Goal: Obtain resource: Obtain resource

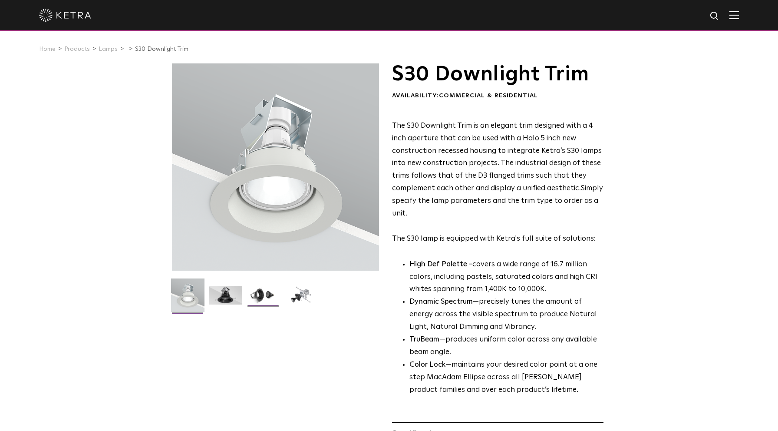
click at [261, 297] on img at bounding box center [263, 298] width 33 height 25
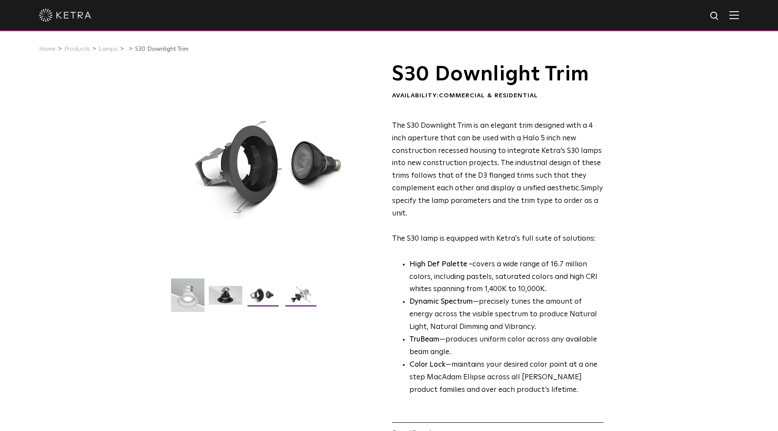
click at [299, 298] on img at bounding box center [300, 298] width 33 height 25
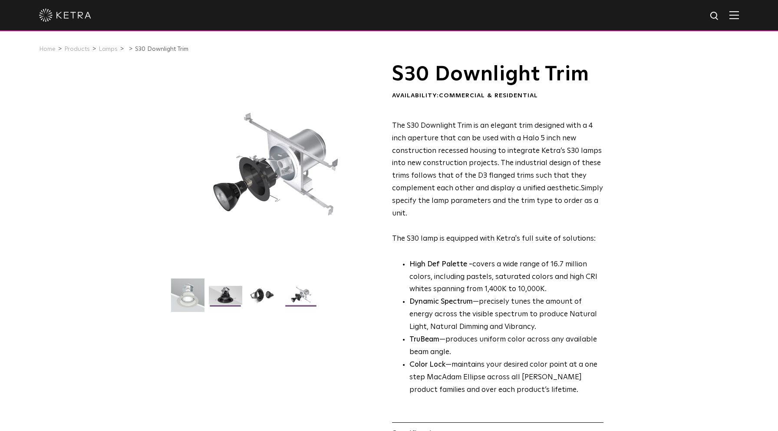
click at [228, 295] on img at bounding box center [225, 298] width 33 height 25
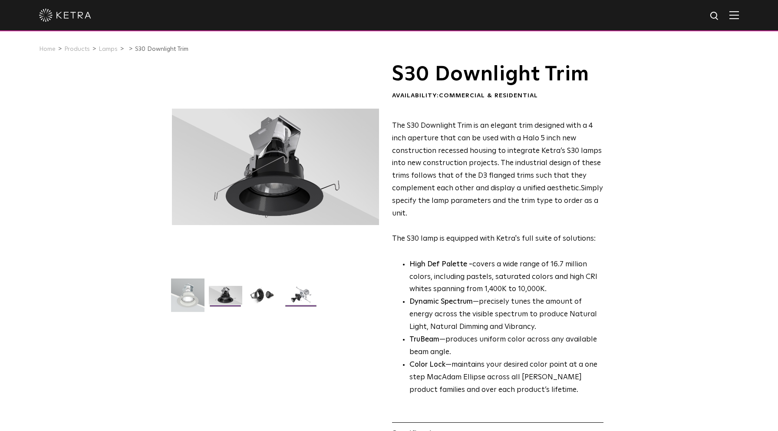
click at [304, 296] on img at bounding box center [300, 298] width 33 height 25
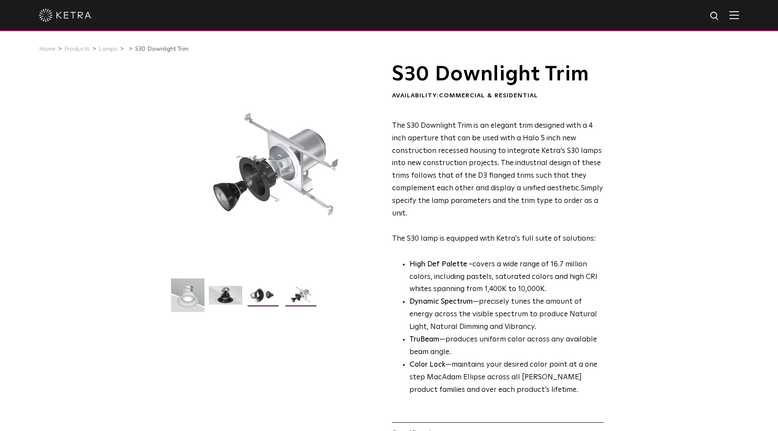
click at [269, 293] on img at bounding box center [263, 298] width 33 height 25
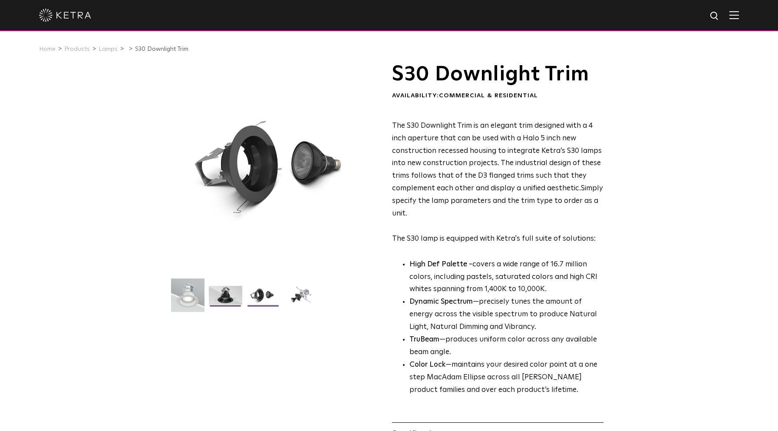
click at [225, 293] on img at bounding box center [225, 298] width 33 height 25
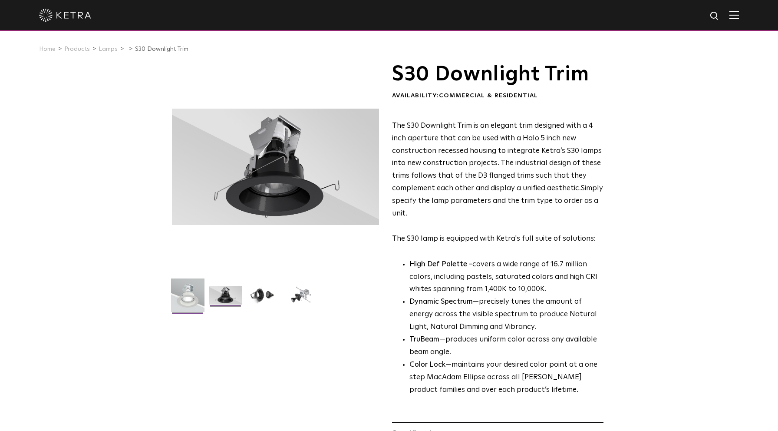
click at [191, 293] on img at bounding box center [187, 298] width 33 height 40
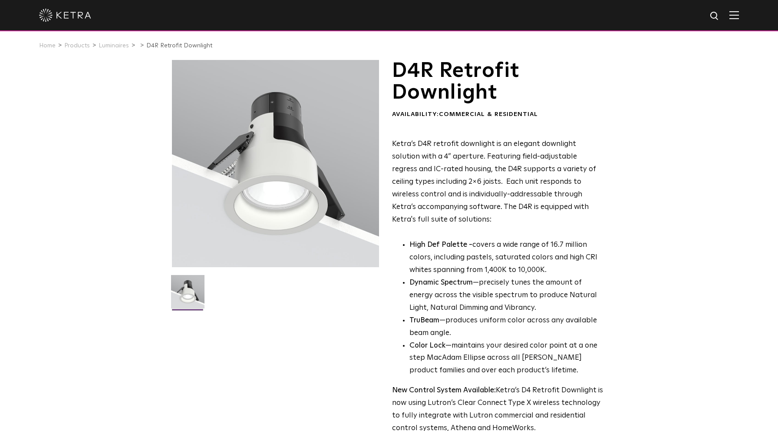
scroll to position [3, 0]
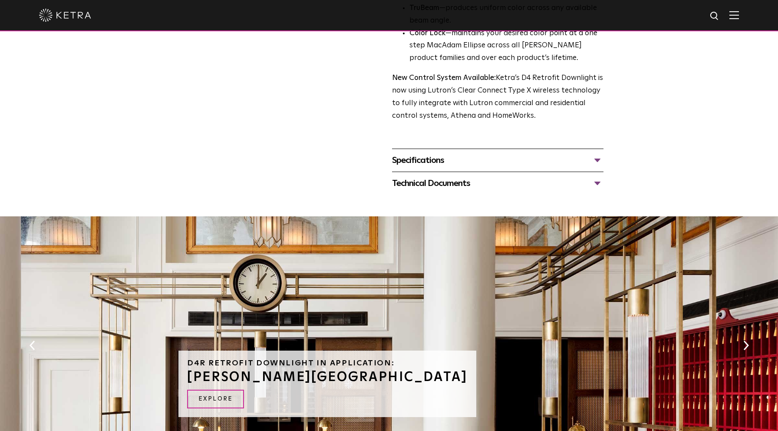
scroll to position [313, 0]
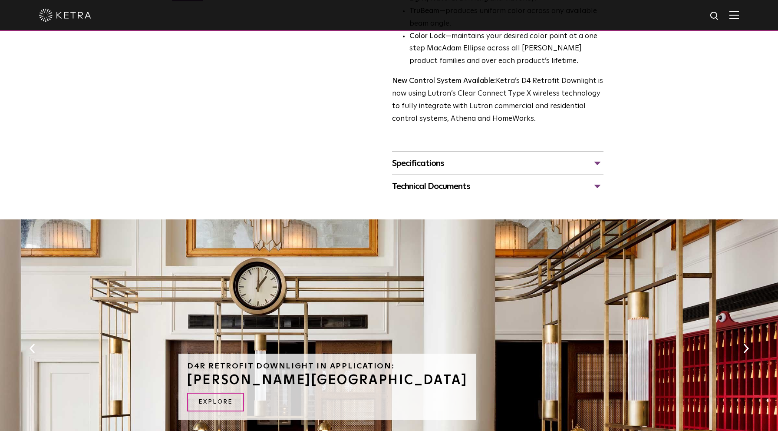
click at [599, 179] on div "Technical Documents" at bounding box center [497, 186] width 211 height 14
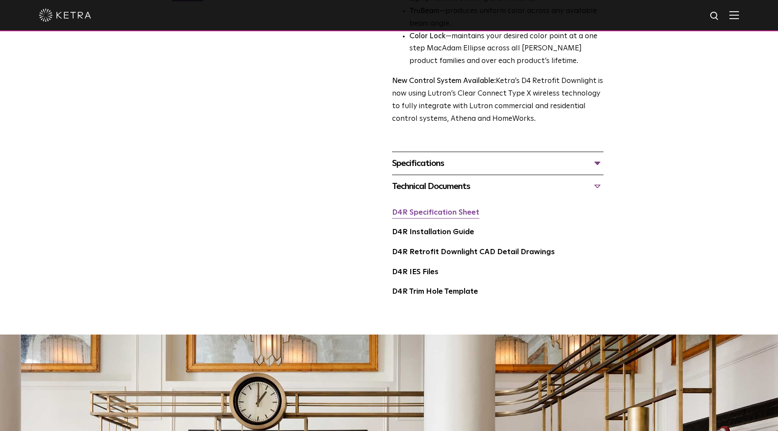
click at [428, 209] on link "D4R Specification Sheet" at bounding box center [435, 212] width 87 height 7
click at [598, 156] on div "Specifications" at bounding box center [497, 163] width 211 height 14
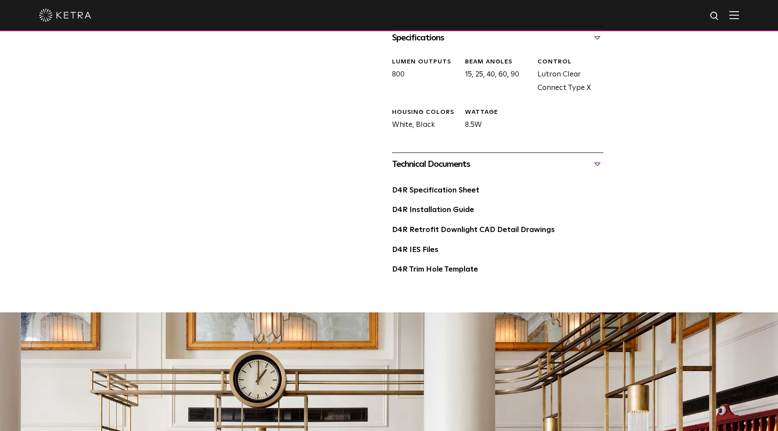
scroll to position [442, 0]
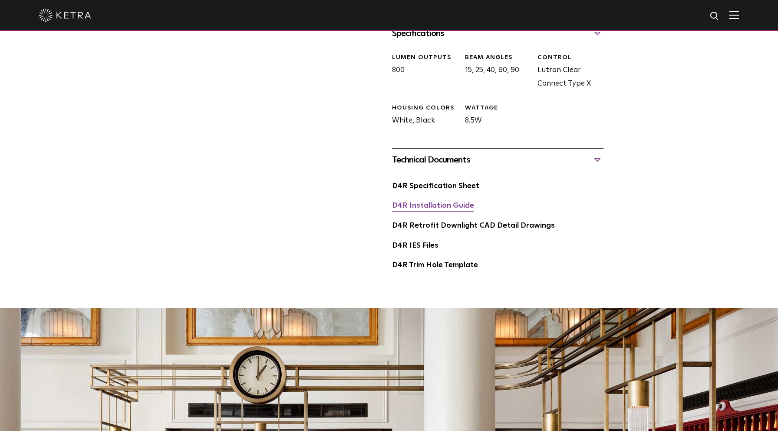
click at [417, 202] on link "D4R Installation Guide" at bounding box center [433, 205] width 82 height 7
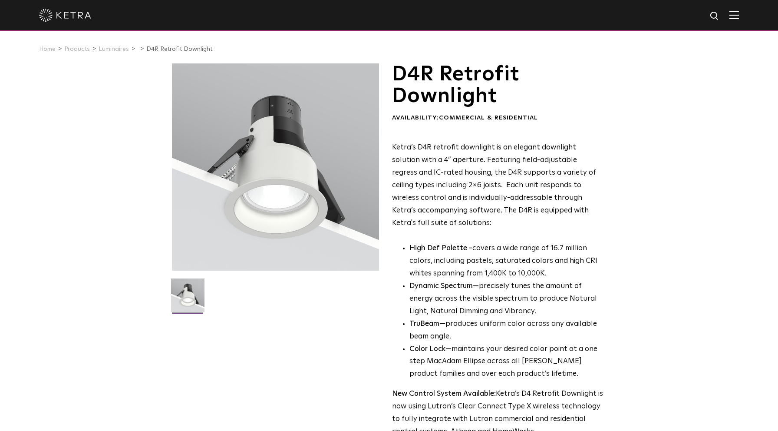
scroll to position [0, 0]
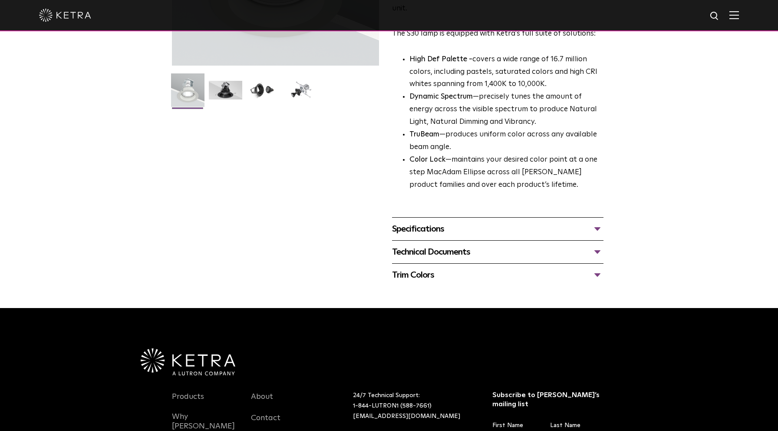
click at [446, 245] on div "Technical Documents" at bounding box center [497, 252] width 211 height 14
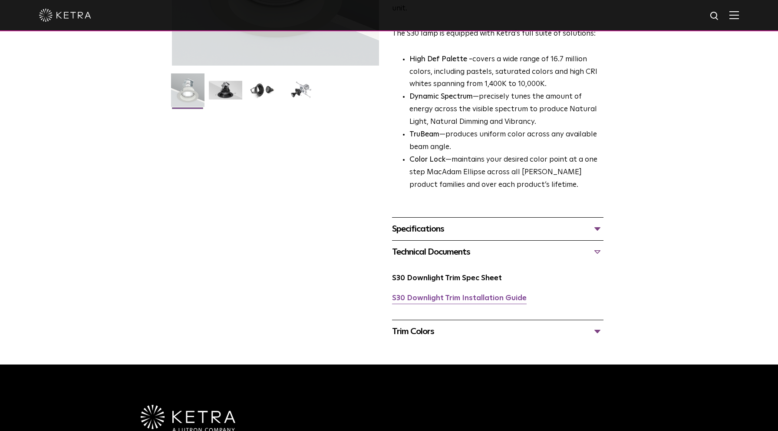
click at [452, 294] on link "S30 Downlight Trim Installation Guide" at bounding box center [459, 297] width 135 height 7
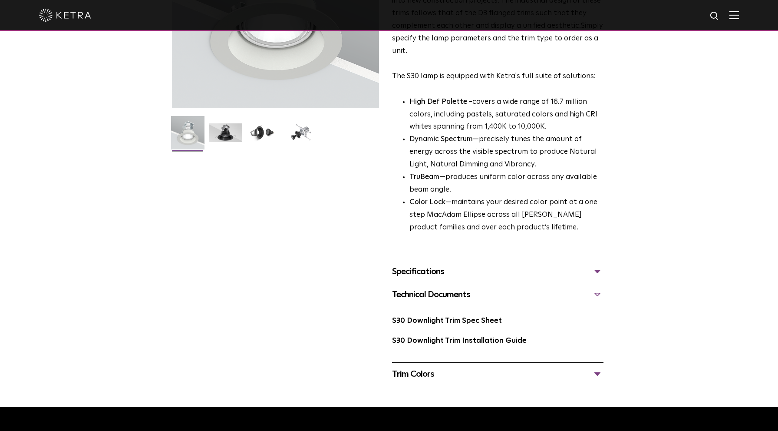
scroll to position [172, 0]
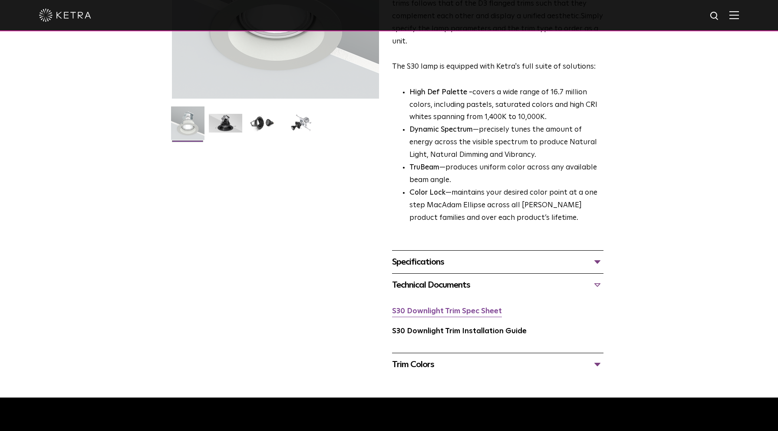
click at [445, 307] on link "S30 Downlight Trim Spec Sheet" at bounding box center [447, 310] width 110 height 7
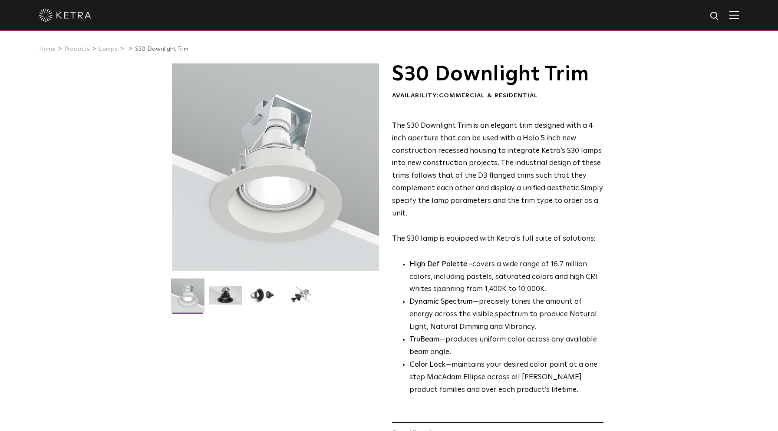
scroll to position [0, 0]
